Goal: Find contact information: Find contact information

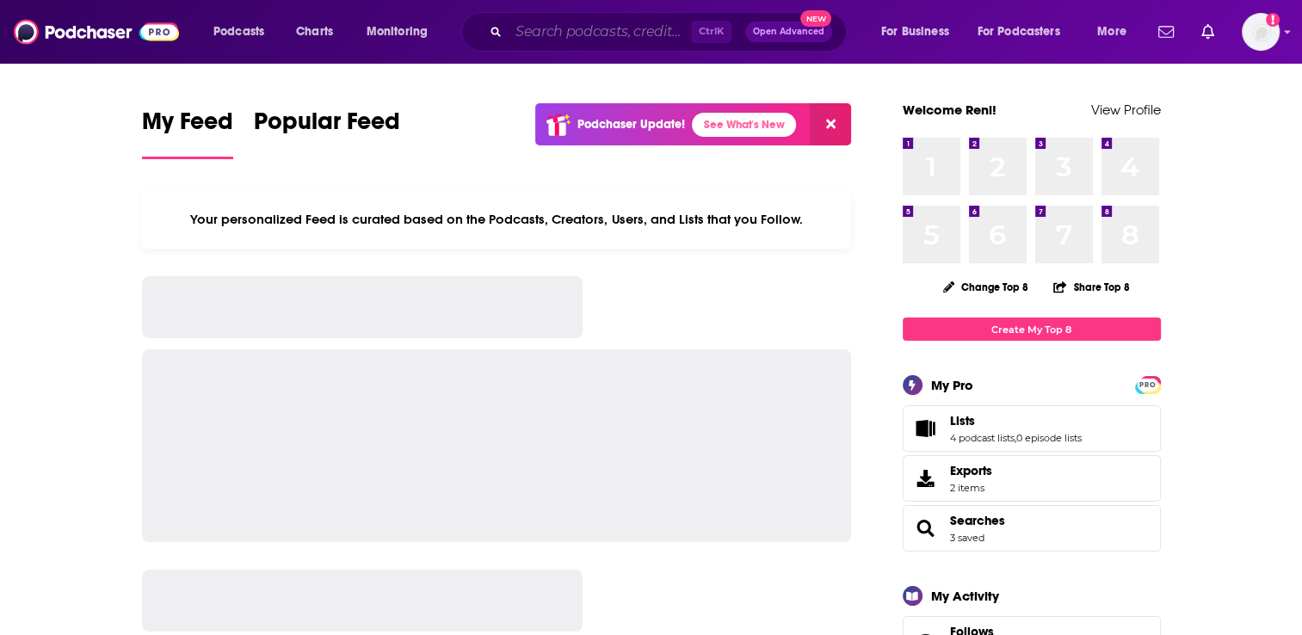
click at [629, 29] on input "Search podcasts, credits, & more..." at bounding box center [600, 32] width 182 height 28
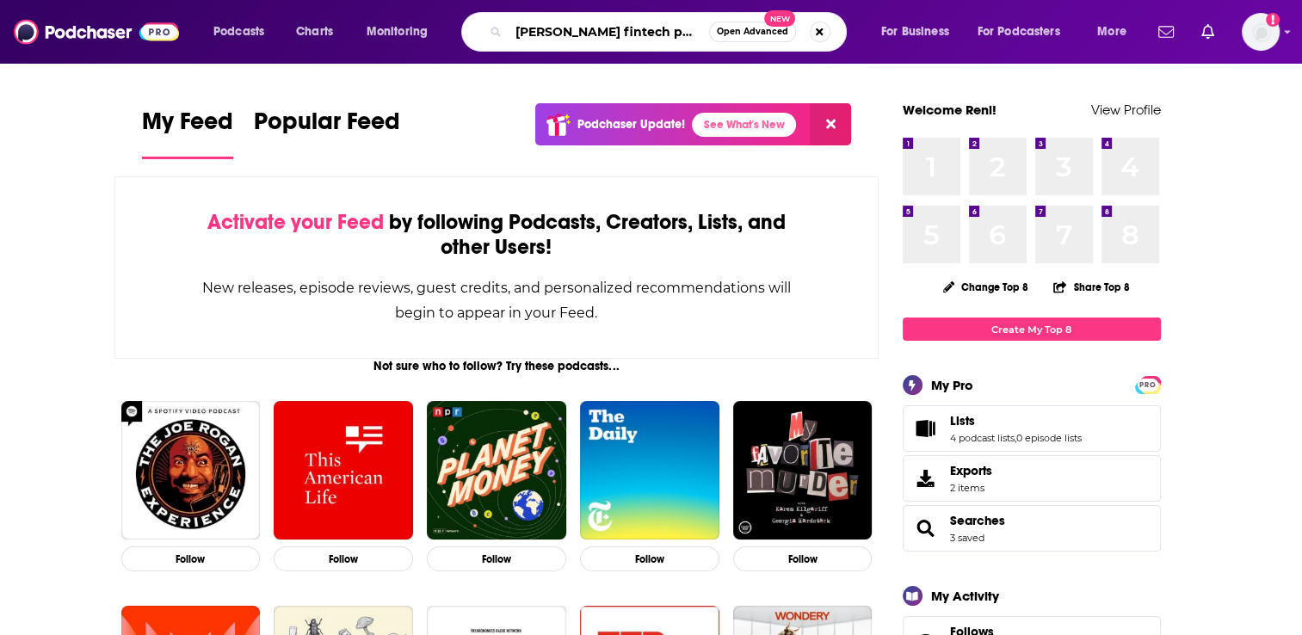
type input "[PERSON_NAME] fintech podcast"
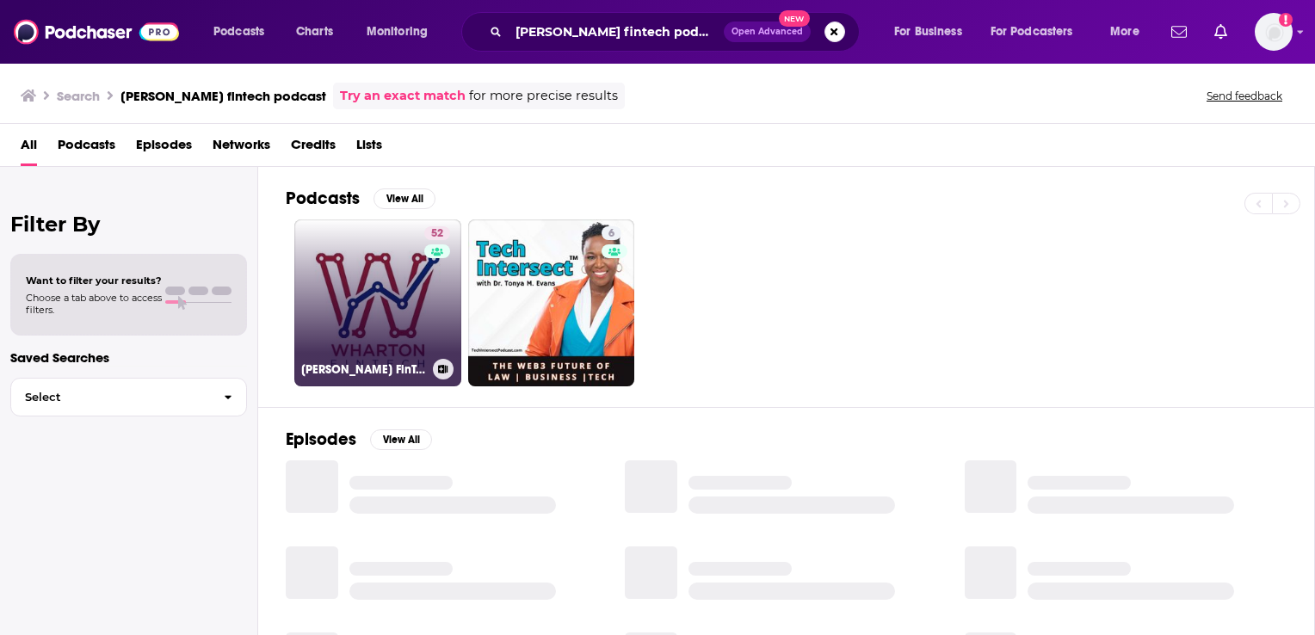
click at [395, 291] on link "52 [PERSON_NAME] FinTech Podcast" at bounding box center [377, 302] width 167 height 167
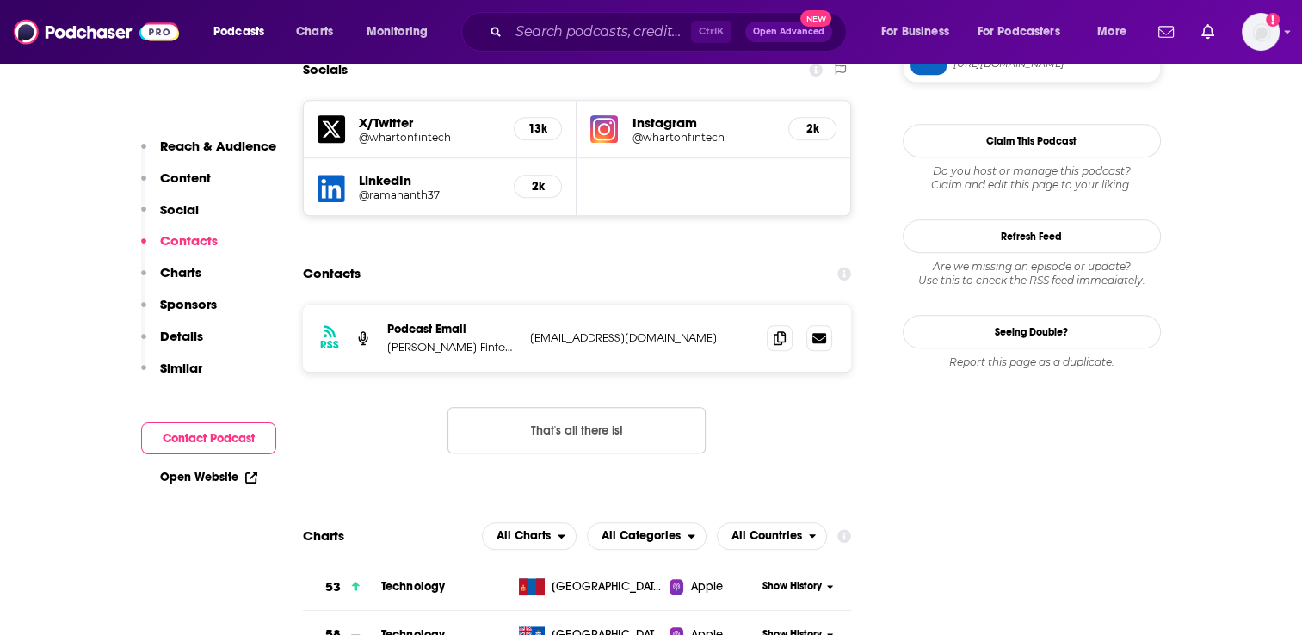
scroll to position [1635, 0]
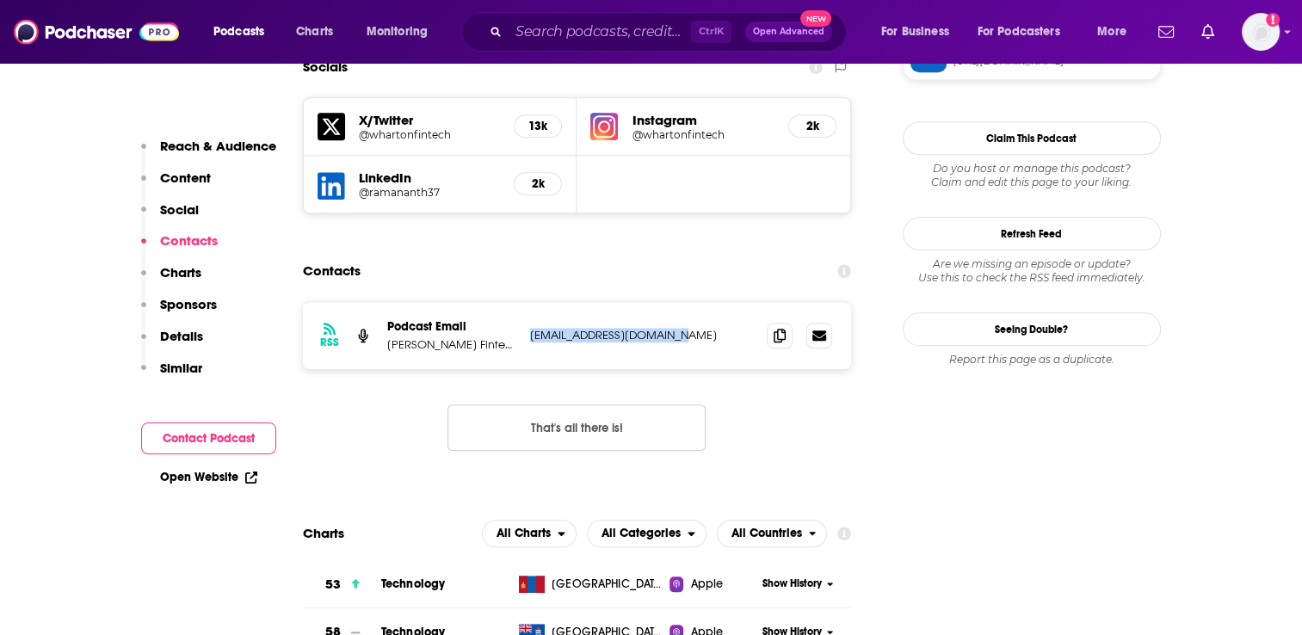
drag, startPoint x: 678, startPoint y: 229, endPoint x: 530, endPoint y: 232, distance: 148.1
click at [530, 328] on p "[EMAIL_ADDRESS][DOMAIN_NAME]" at bounding box center [642, 335] width 224 height 15
copy p "[EMAIL_ADDRESS][DOMAIN_NAME]"
